Goal: Task Accomplishment & Management: Complete application form

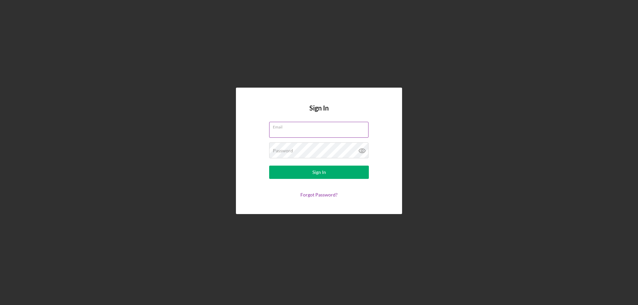
click at [304, 128] on div "Email" at bounding box center [319, 130] width 100 height 17
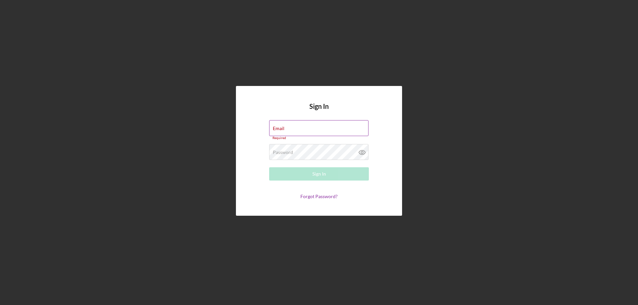
click at [294, 130] on input "Email" at bounding box center [318, 128] width 99 height 16
type input "[EMAIL_ADDRESS][DOMAIN_NAME]"
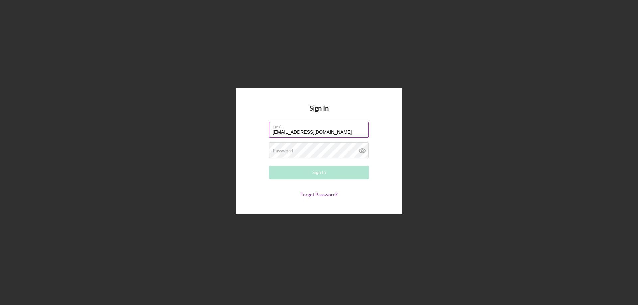
click at [308, 159] on form "Email [EMAIL_ADDRESS][DOMAIN_NAME] Password Required Sign In Forgot Password?" at bounding box center [318, 160] width 133 height 76
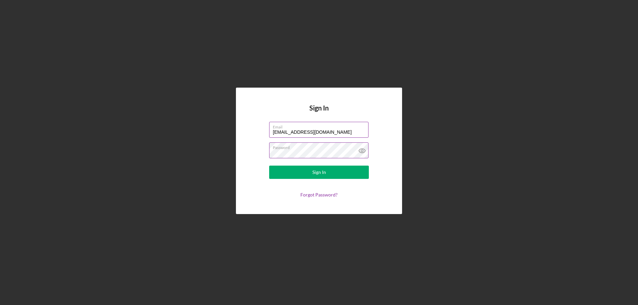
click at [269, 166] on button "Sign In" at bounding box center [319, 172] width 100 height 13
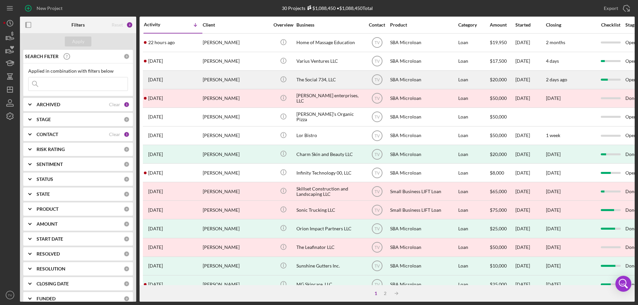
click at [161, 79] on time "[DATE]" at bounding box center [155, 79] width 15 height 5
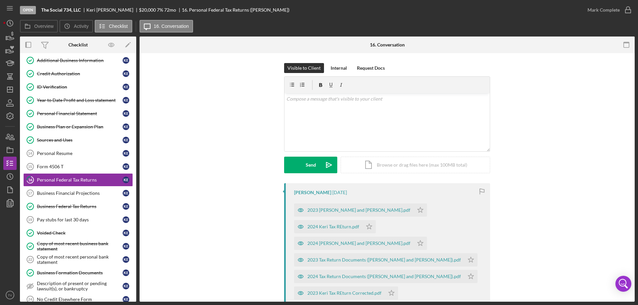
scroll to position [112, 0]
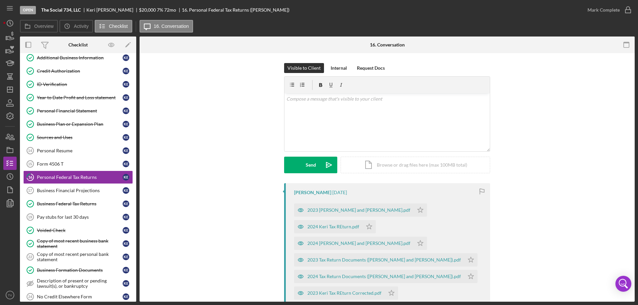
click at [201, 189] on div "[PERSON_NAME] [DATE] 2023 [PERSON_NAME] and [PERSON_NAME].pdf Icon/Star 2024 Ke…" at bounding box center [386, 290] width 475 height 215
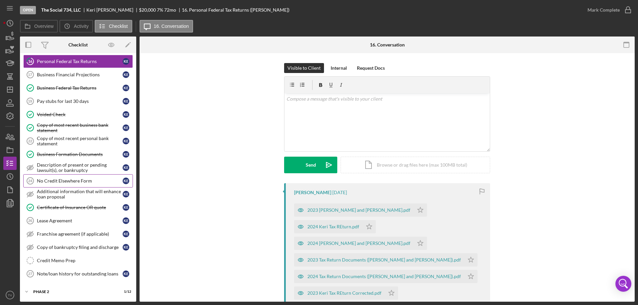
scroll to position [228, 0]
click at [28, 291] on icon "Icon/Expander" at bounding box center [26, 291] width 13 height 13
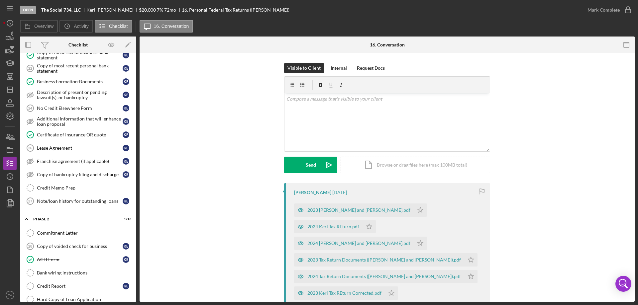
scroll to position [391, 0]
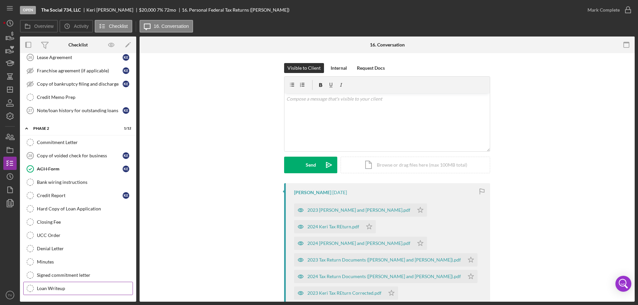
click at [59, 288] on div "Loan Writeup" at bounding box center [85, 288] width 96 height 5
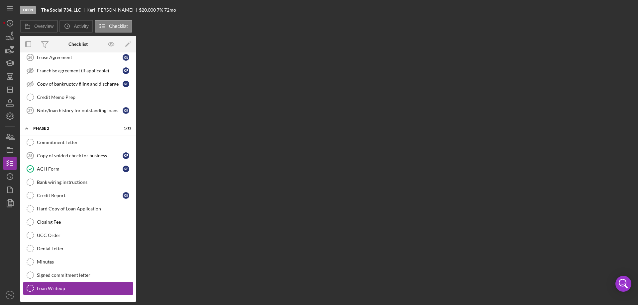
scroll to position [391, 0]
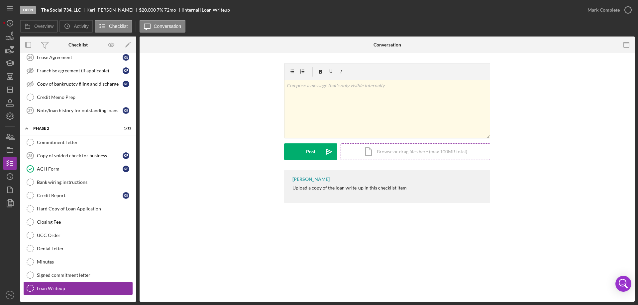
click at [388, 153] on div "Icon/Document Browse or drag files here (max 100MB total) Tap to choose files o…" at bounding box center [414, 151] width 149 height 17
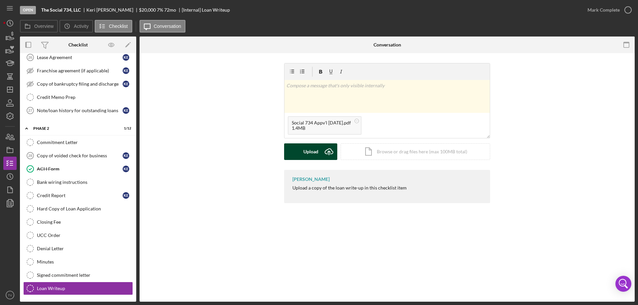
click at [310, 152] on div "Upload" at bounding box center [310, 151] width 15 height 17
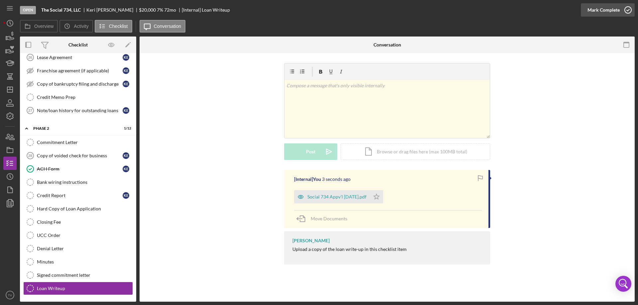
click at [627, 10] on icon "button" at bounding box center [627, 10] width 17 height 17
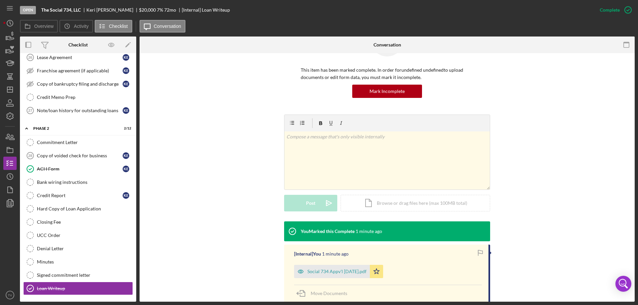
scroll to position [91, 0]
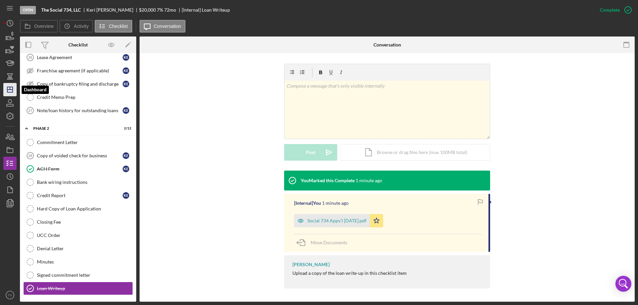
click at [14, 89] on icon "Icon/Dashboard" at bounding box center [10, 89] width 17 height 17
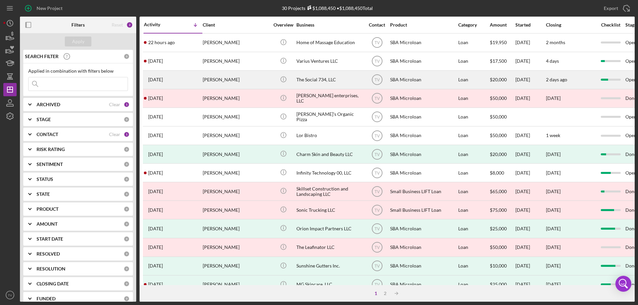
click at [160, 82] on div "[DATE] [PERSON_NAME]" at bounding box center [173, 80] width 58 height 18
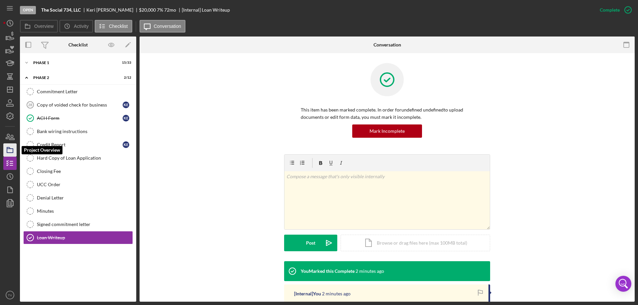
click at [8, 150] on icon "button" at bounding box center [10, 150] width 17 height 17
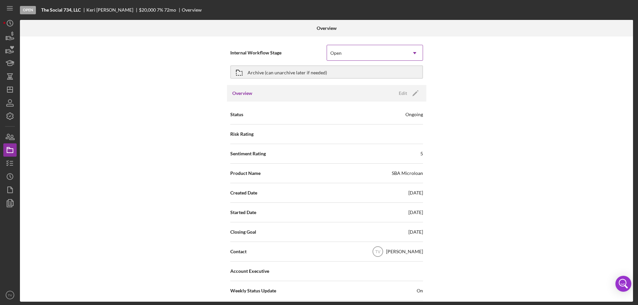
click at [414, 50] on icon "Icon/Dropdown Arrow" at bounding box center [414, 53] width 16 height 16
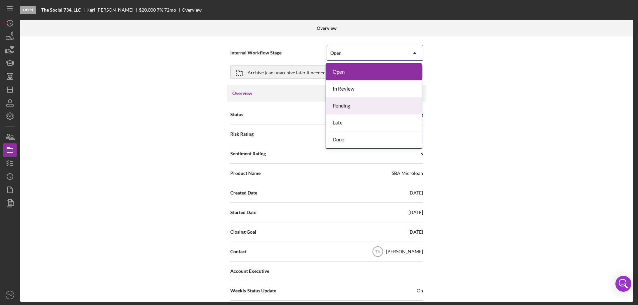
click at [343, 105] on div "Pending" at bounding box center [374, 106] width 96 height 17
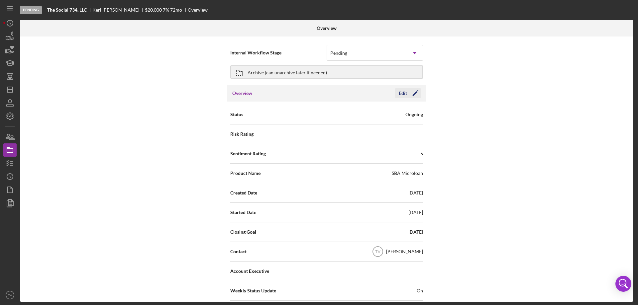
click at [414, 94] on polygon "button" at bounding box center [414, 93] width 5 height 5
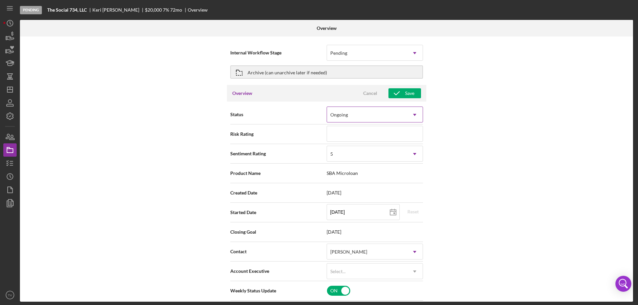
click at [415, 113] on icon "Icon/Dropdown Arrow" at bounding box center [414, 115] width 16 height 16
click at [304, 135] on span "Risk Rating" at bounding box center [278, 134] width 96 height 7
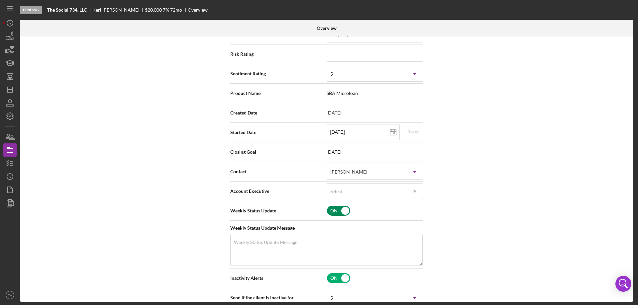
scroll to position [100, 0]
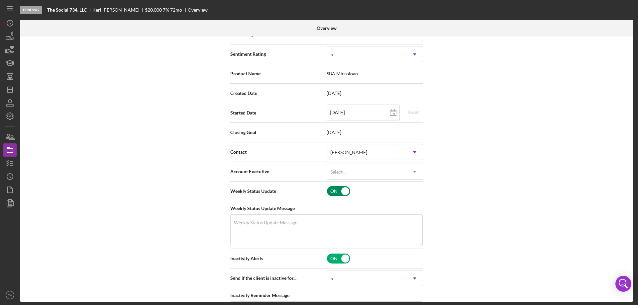
click at [345, 190] on input "checkbox" at bounding box center [338, 191] width 23 height 10
checkbox input "false"
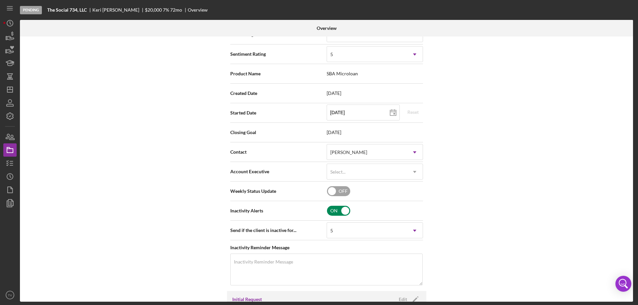
click at [345, 210] on input "checkbox" at bounding box center [338, 211] width 23 height 10
checkbox input "false"
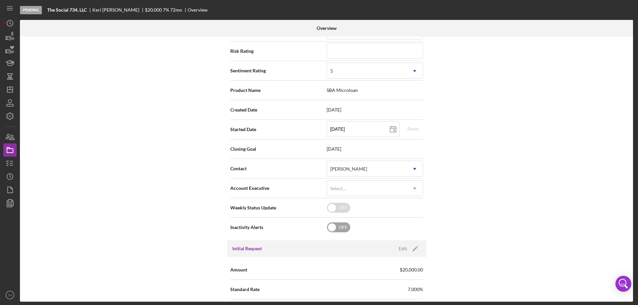
scroll to position [0, 0]
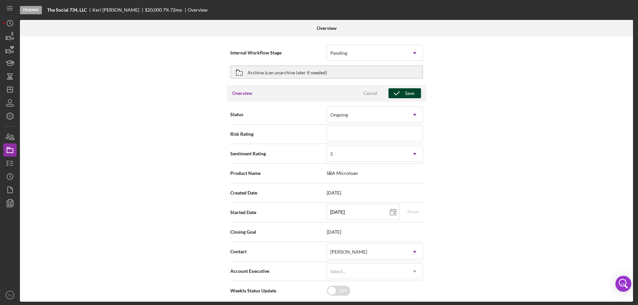
click at [408, 92] on div "Save" at bounding box center [409, 93] width 9 height 10
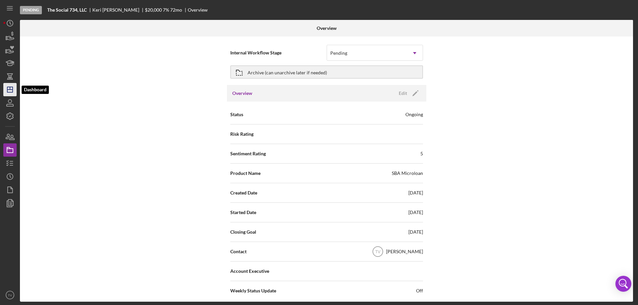
click at [12, 91] on polygon "button" at bounding box center [9, 89] width 5 height 5
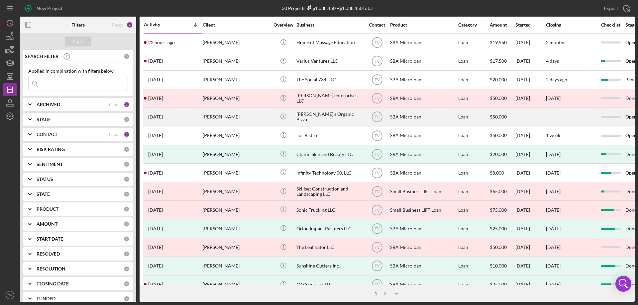
click at [161, 118] on time "[DATE]" at bounding box center [155, 116] width 15 height 5
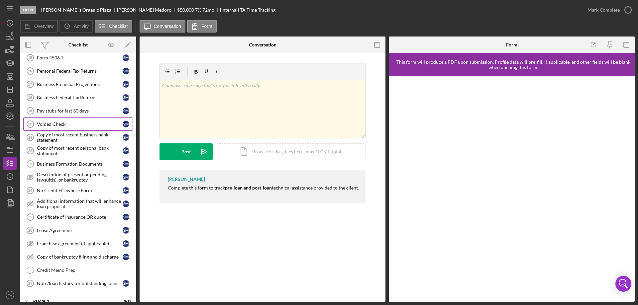
scroll to position [228, 0]
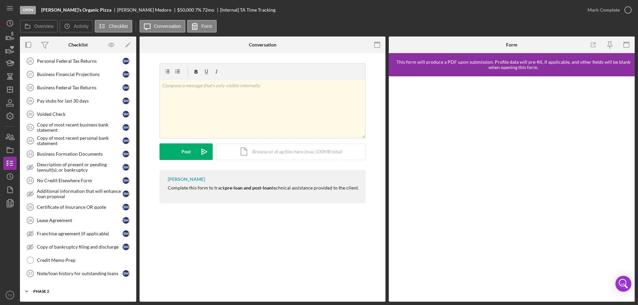
click at [28, 292] on icon "Icon/Expander" at bounding box center [26, 291] width 13 height 13
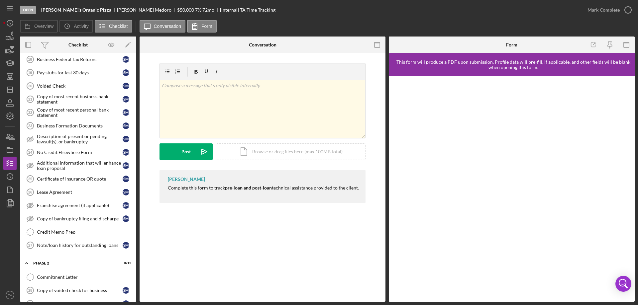
scroll to position [391, 0]
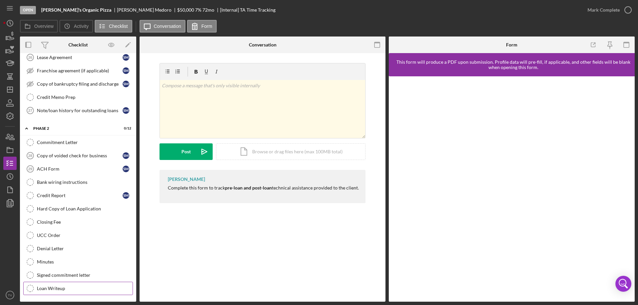
click at [48, 289] on div "Loan Writeup" at bounding box center [85, 288] width 96 height 5
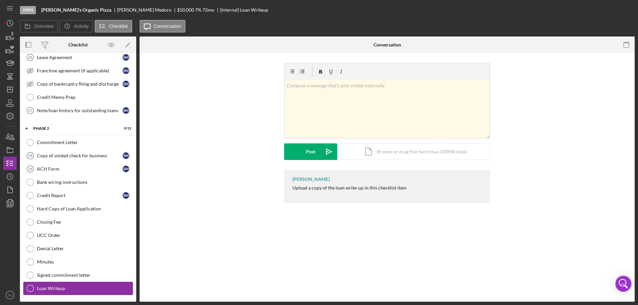
scroll to position [391, 0]
click at [409, 154] on div "Icon/Document Browse or drag files here (max 100MB total) Tap to choose files o…" at bounding box center [414, 151] width 149 height 17
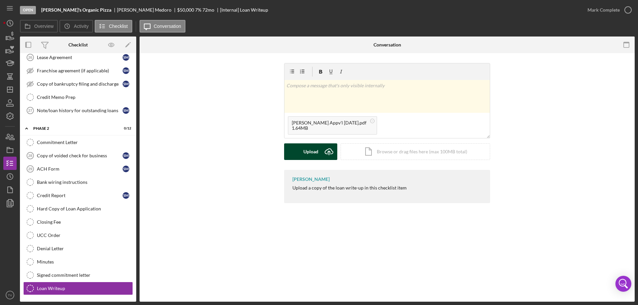
click at [312, 152] on div "Upload" at bounding box center [310, 151] width 15 height 17
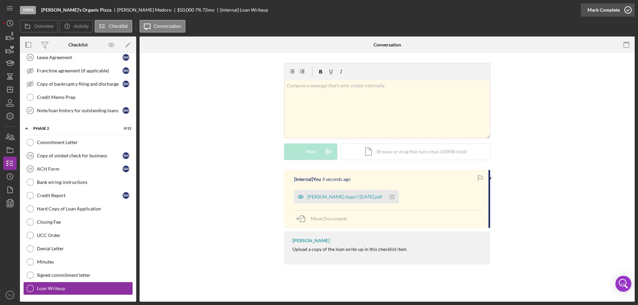
drag, startPoint x: 626, startPoint y: 8, endPoint x: 624, endPoint y: 11, distance: 4.3
click at [626, 8] on icon "button" at bounding box center [627, 10] width 17 height 17
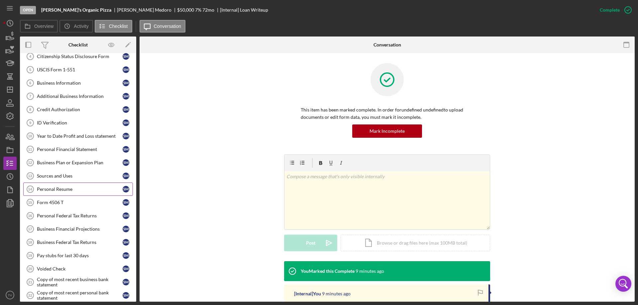
scroll to position [100, 0]
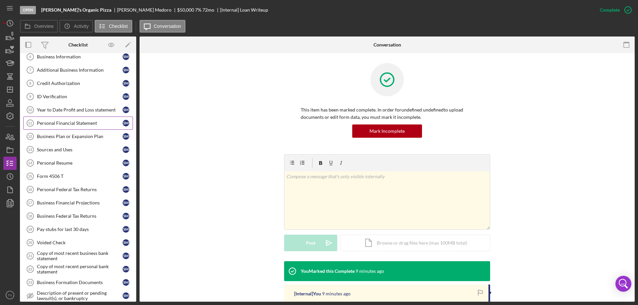
click at [68, 123] on div "Personal Financial Statement" at bounding box center [80, 123] width 86 height 5
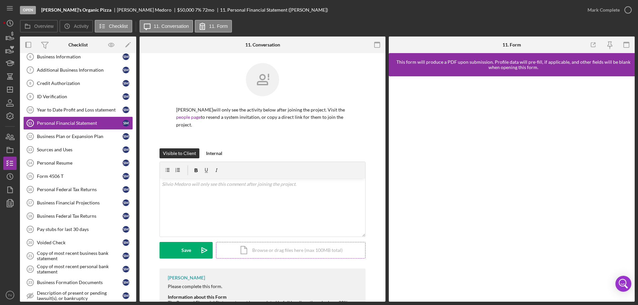
click at [252, 251] on div "Icon/Document Browse or drag files here (max 100MB total) Tap to choose files o…" at bounding box center [290, 250] width 149 height 17
click at [187, 252] on div "Upload" at bounding box center [186, 250] width 15 height 17
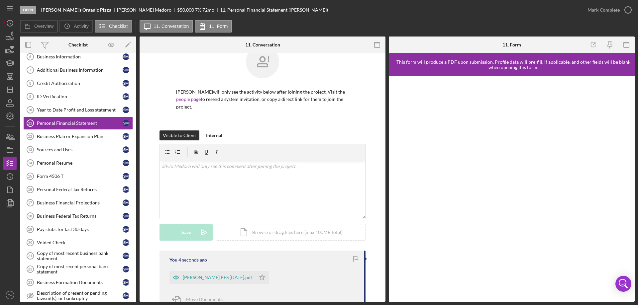
scroll to position [97, 0]
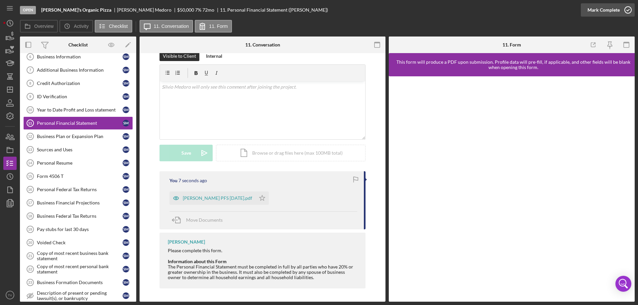
click at [628, 9] on icon "button" at bounding box center [627, 10] width 17 height 17
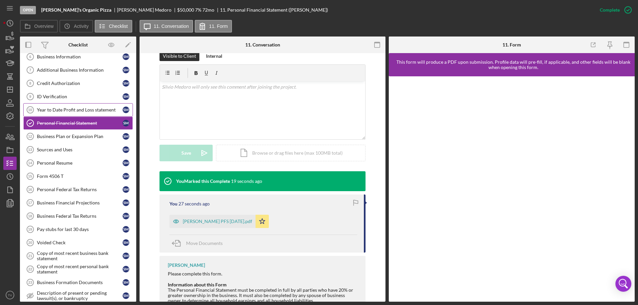
click at [63, 109] on div "Year to Date Profit and Loss statement" at bounding box center [80, 109] width 86 height 5
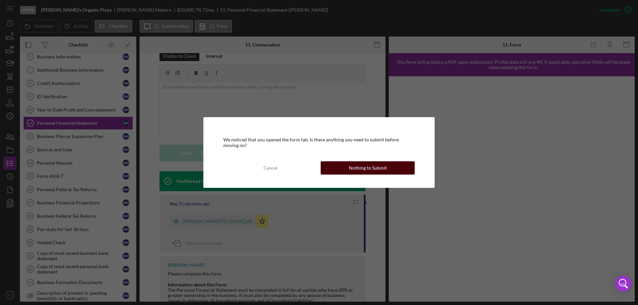
click at [345, 171] on button "Nothing to Submit" at bounding box center [367, 167] width 94 height 13
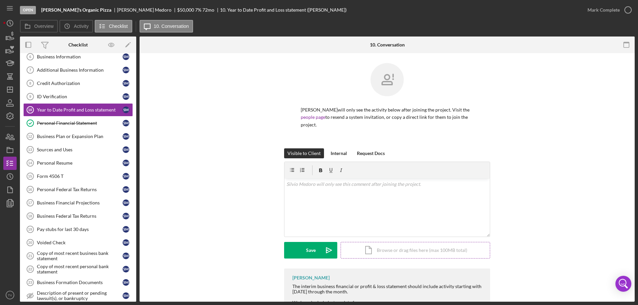
click at [390, 253] on div "Icon/Document Browse or drag files here (max 100MB total) Tap to choose files o…" at bounding box center [414, 250] width 149 height 17
click at [313, 228] on div "2.81MB" at bounding box center [326, 226] width 69 height 5
click at [306, 251] on div "Upload" at bounding box center [310, 250] width 15 height 17
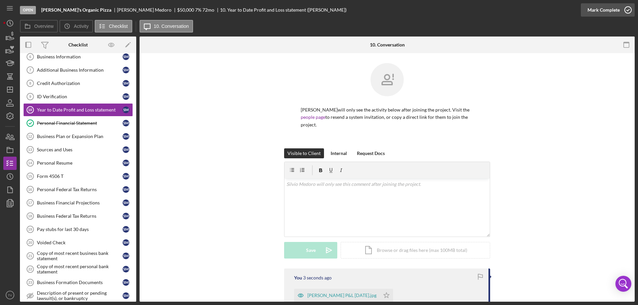
click at [629, 10] on icon "button" at bounding box center [627, 10] width 17 height 17
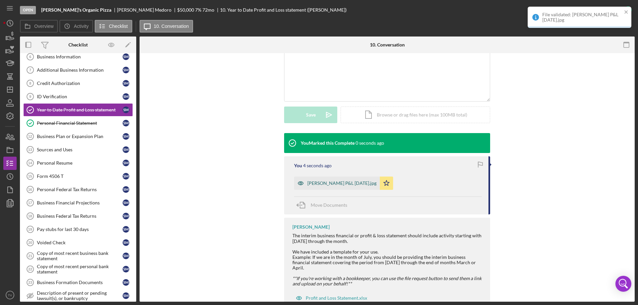
scroll to position [153, 0]
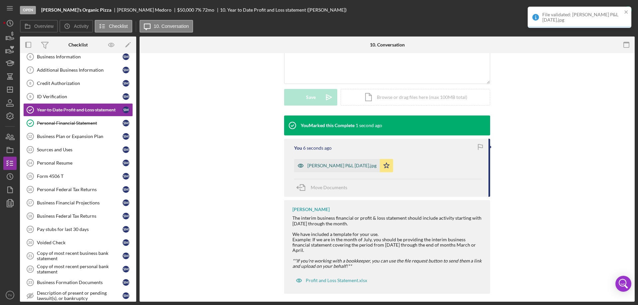
click at [325, 166] on div "[PERSON_NAME] P&L [DATE].jpg" at bounding box center [341, 165] width 69 height 5
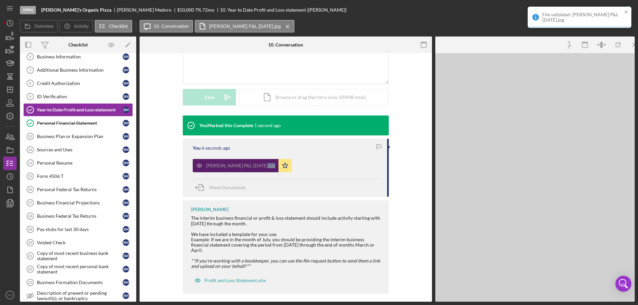
click at [325, 166] on div "[PERSON_NAME] P&L [DATE].jpg Icon/Star" at bounding box center [287, 164] width 188 height 17
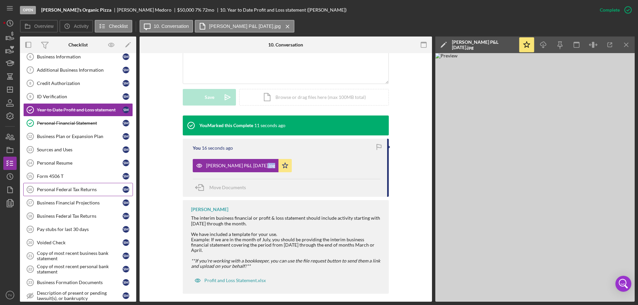
click at [64, 192] on div "Personal Federal Tax Returns" at bounding box center [80, 189] width 86 height 5
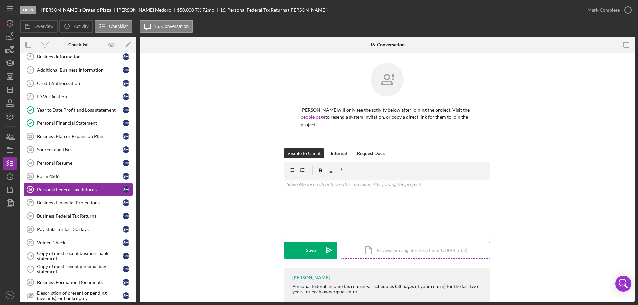
click at [378, 253] on div "Icon/Document Browse or drag files here (max 100MB total) Tap to choose files o…" at bounding box center [414, 250] width 149 height 17
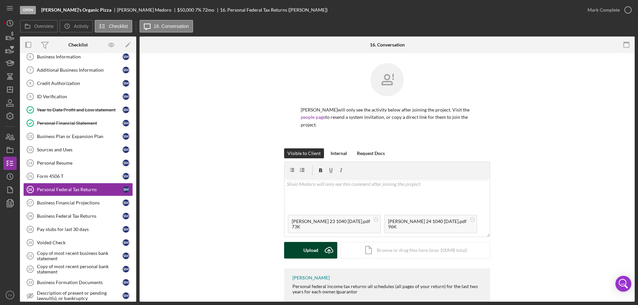
click at [312, 252] on div "Upload" at bounding box center [310, 250] width 15 height 17
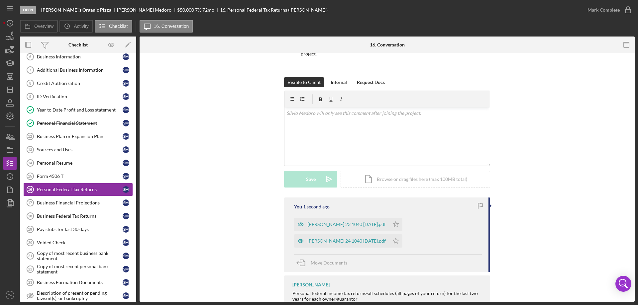
scroll to position [76, 0]
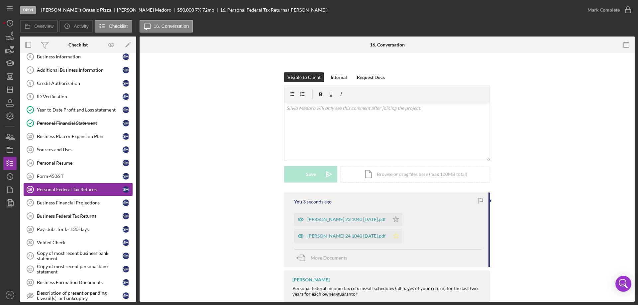
click at [402, 229] on icon "Icon/Star" at bounding box center [395, 235] width 13 height 13
click at [627, 9] on icon "button" at bounding box center [627, 10] width 17 height 17
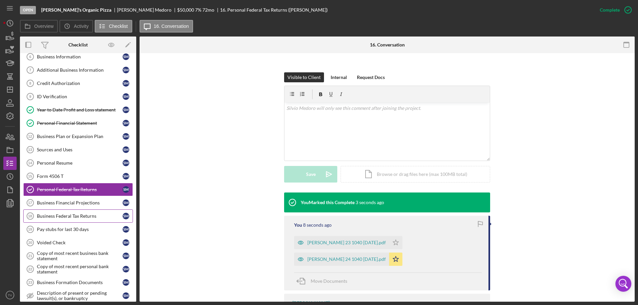
click at [57, 218] on div "Business Federal Tax Returns" at bounding box center [80, 216] width 86 height 5
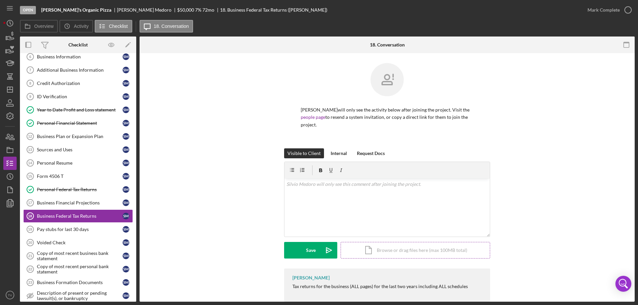
click at [377, 249] on div "Icon/Document Browse or drag files here (max 100MB total) Tap to choose files o…" at bounding box center [414, 250] width 149 height 17
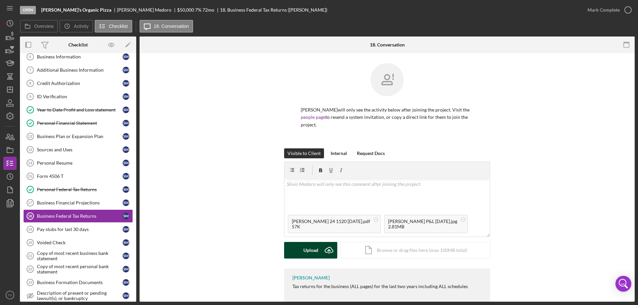
click at [312, 253] on div "Upload" at bounding box center [310, 250] width 15 height 17
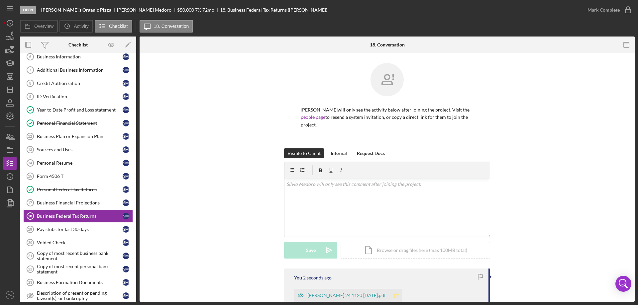
click at [393, 296] on polygon "button" at bounding box center [396, 295] width 6 height 5
click at [627, 11] on icon "button" at bounding box center [627, 10] width 17 height 17
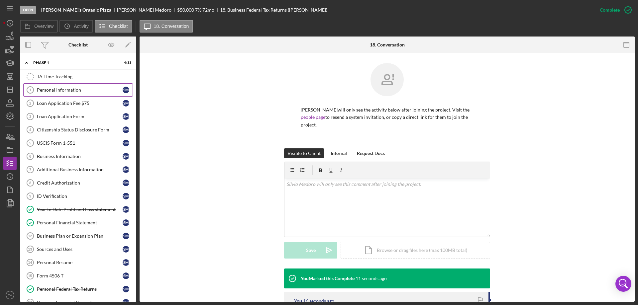
click at [59, 91] on div "Personal Information" at bounding box center [80, 89] width 86 height 5
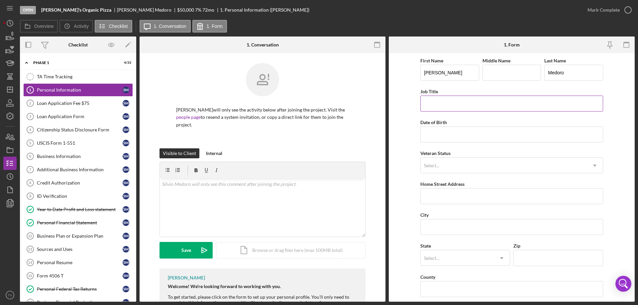
click at [439, 105] on input "Job Title" at bounding box center [511, 104] width 183 height 16
type input "Owner"
click at [595, 163] on icon "Icon/Dropdown Arrow" at bounding box center [594, 166] width 16 height 16
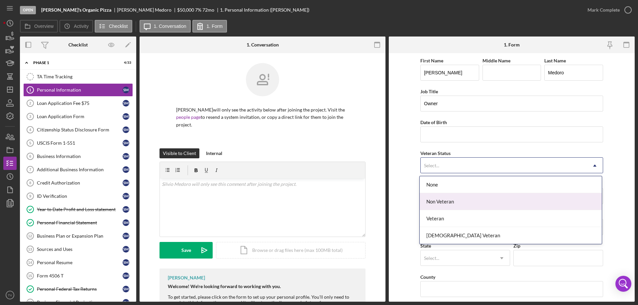
click at [490, 204] on div "Non Veteran" at bounding box center [510, 201] width 182 height 17
